Goal: Transaction & Acquisition: Purchase product/service

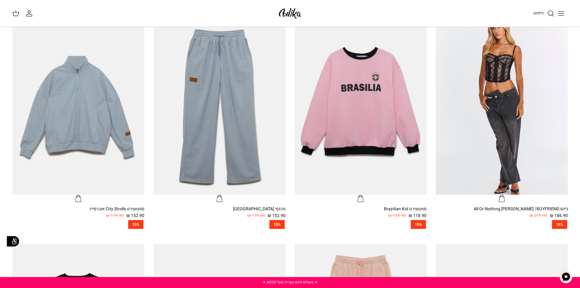
scroll to position [213, 0]
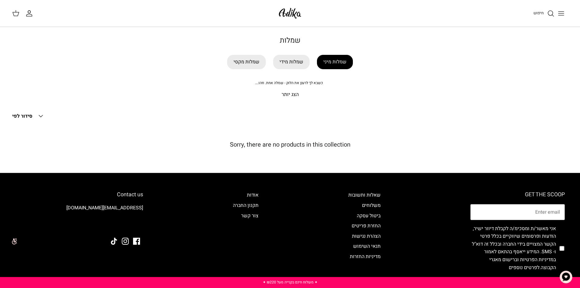
click at [344, 68] on link "שמלות מיני" at bounding box center [335, 62] width 36 height 14
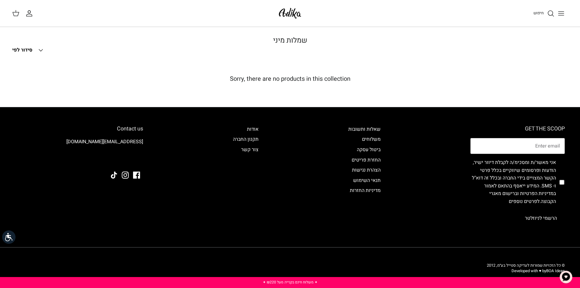
click at [290, 15] on img at bounding box center [290, 13] width 26 height 14
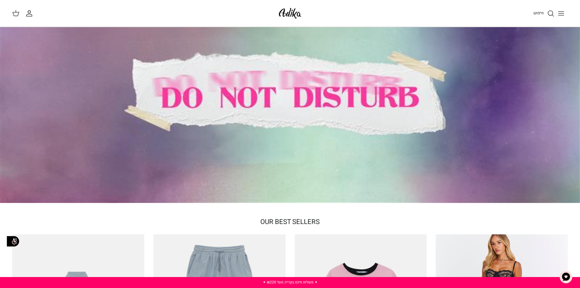
scroll to position [30, 0]
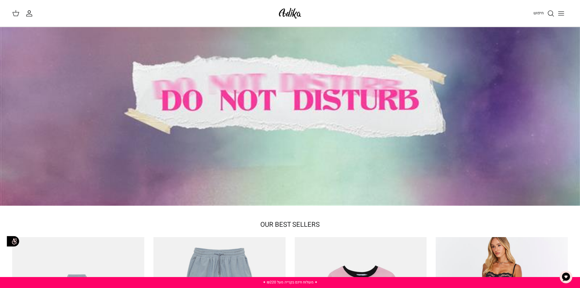
click at [408, 97] on div at bounding box center [290, 101] width 580 height 209
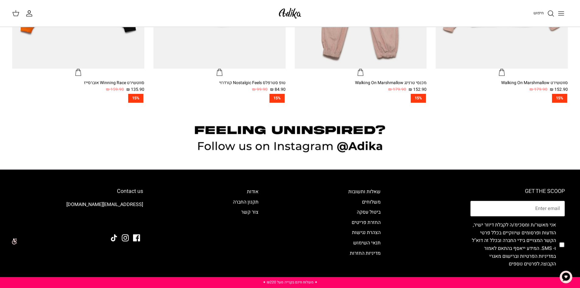
scroll to position [667, 0]
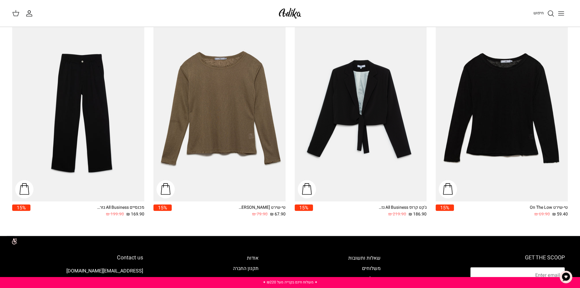
scroll to position [913, 0]
